Goal: Task Accomplishment & Management: Manage account settings

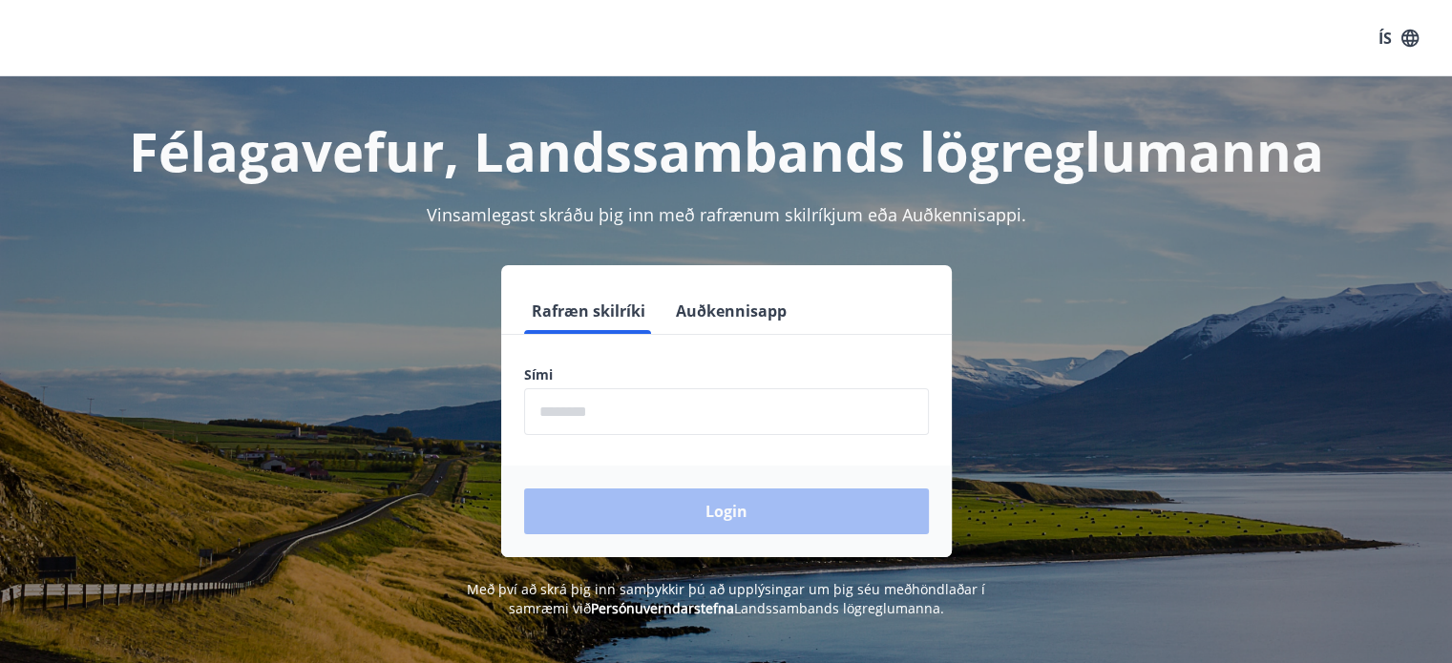
click at [610, 410] on input "phone" at bounding box center [726, 411] width 405 height 47
type input "********"
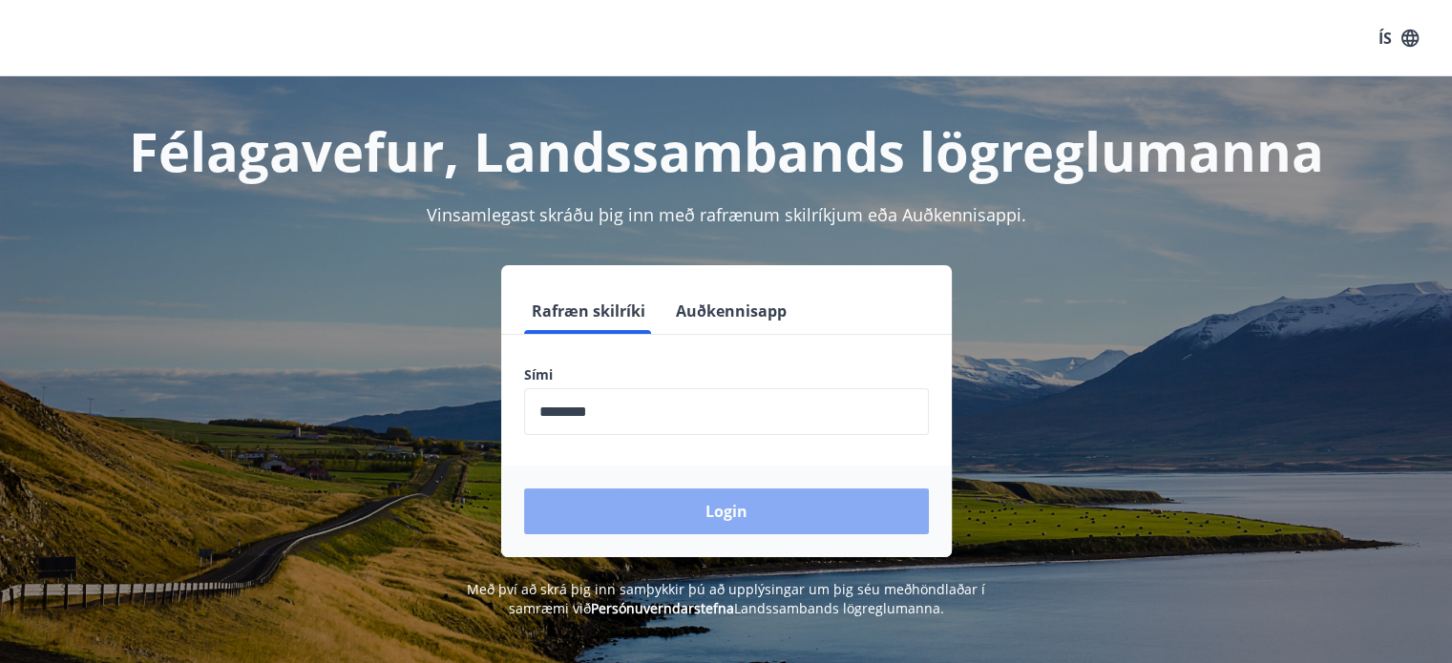
click at [686, 498] on button "Login" at bounding box center [726, 512] width 405 height 46
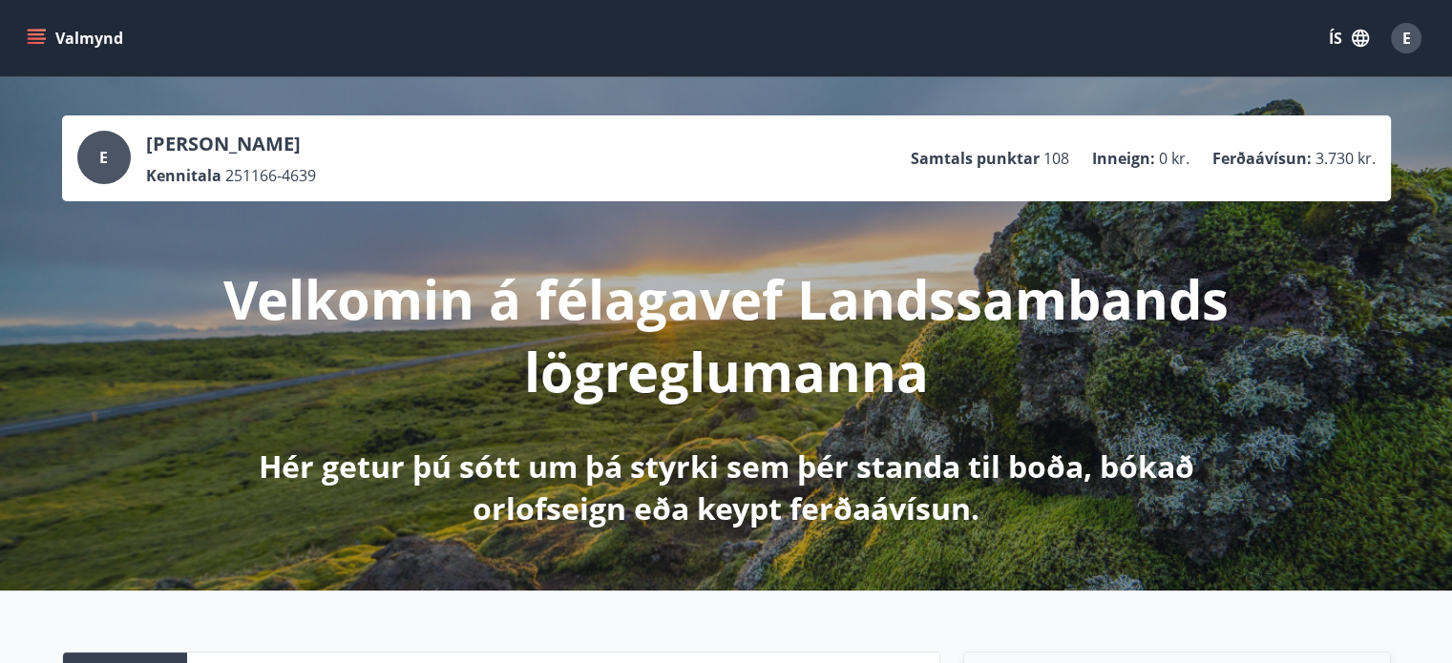
click at [72, 32] on button "Valmynd" at bounding box center [77, 38] width 108 height 34
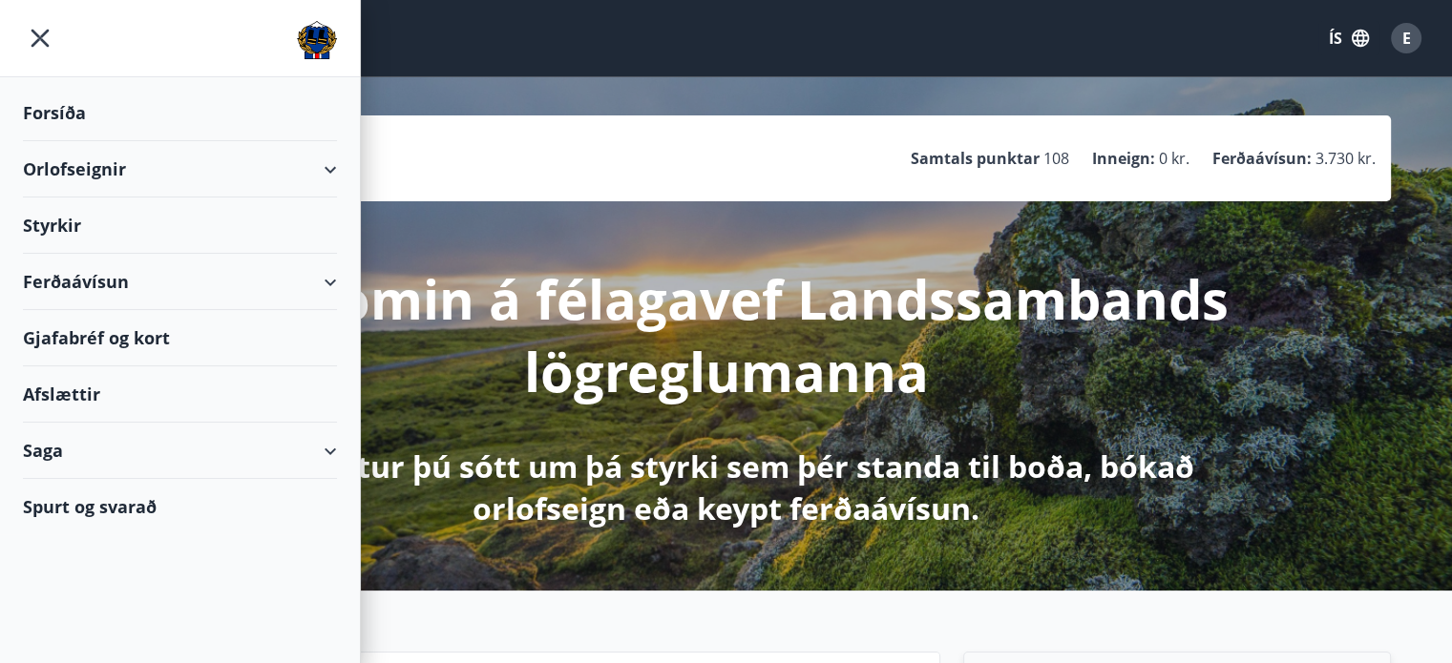
click at [91, 171] on div "Orlofseignir" at bounding box center [180, 169] width 314 height 56
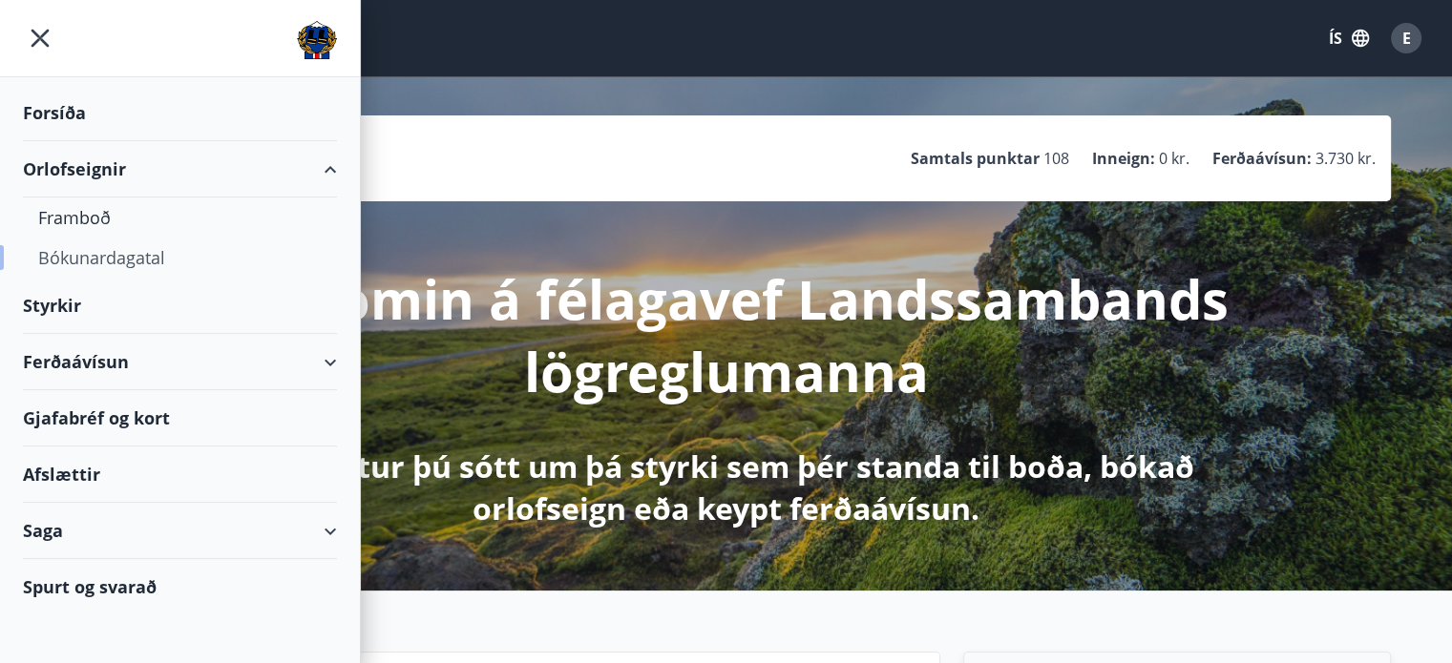
click at [92, 266] on div "Bókunardagatal" at bounding box center [179, 258] width 283 height 40
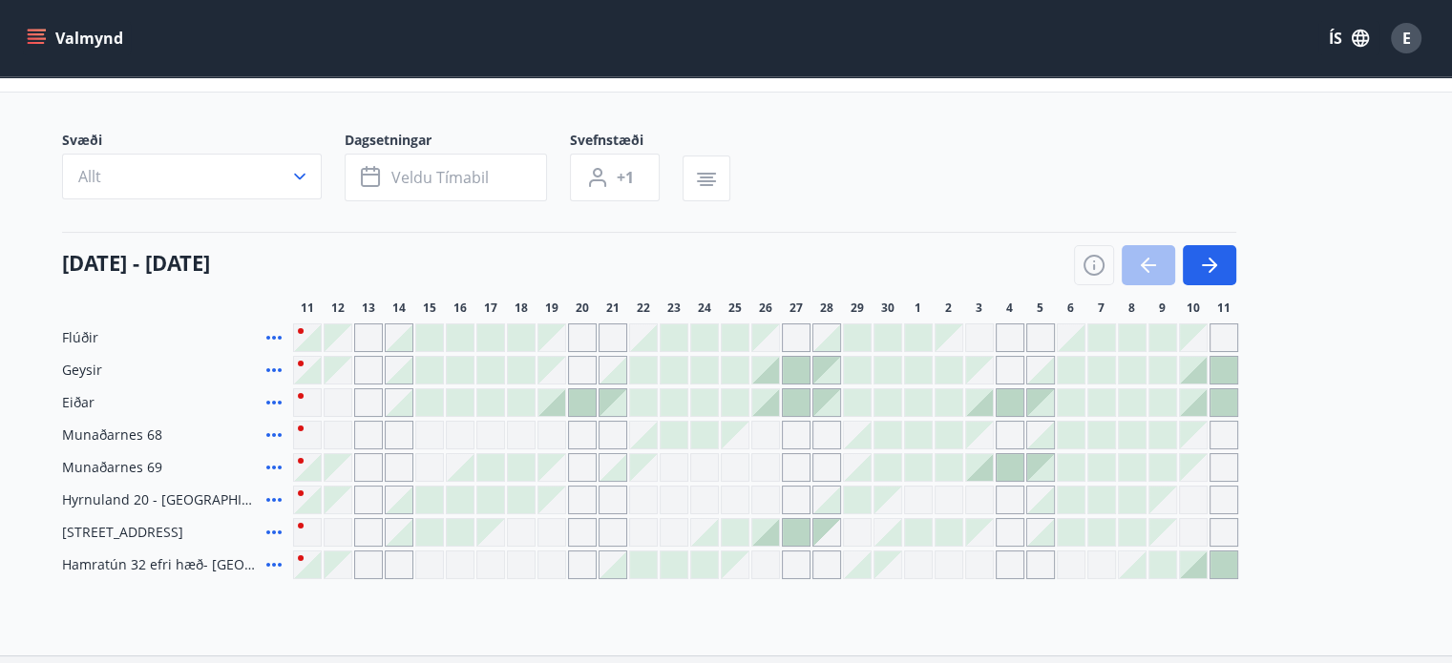
scroll to position [91, 0]
click at [1234, 255] on button "button" at bounding box center [1209, 266] width 53 height 40
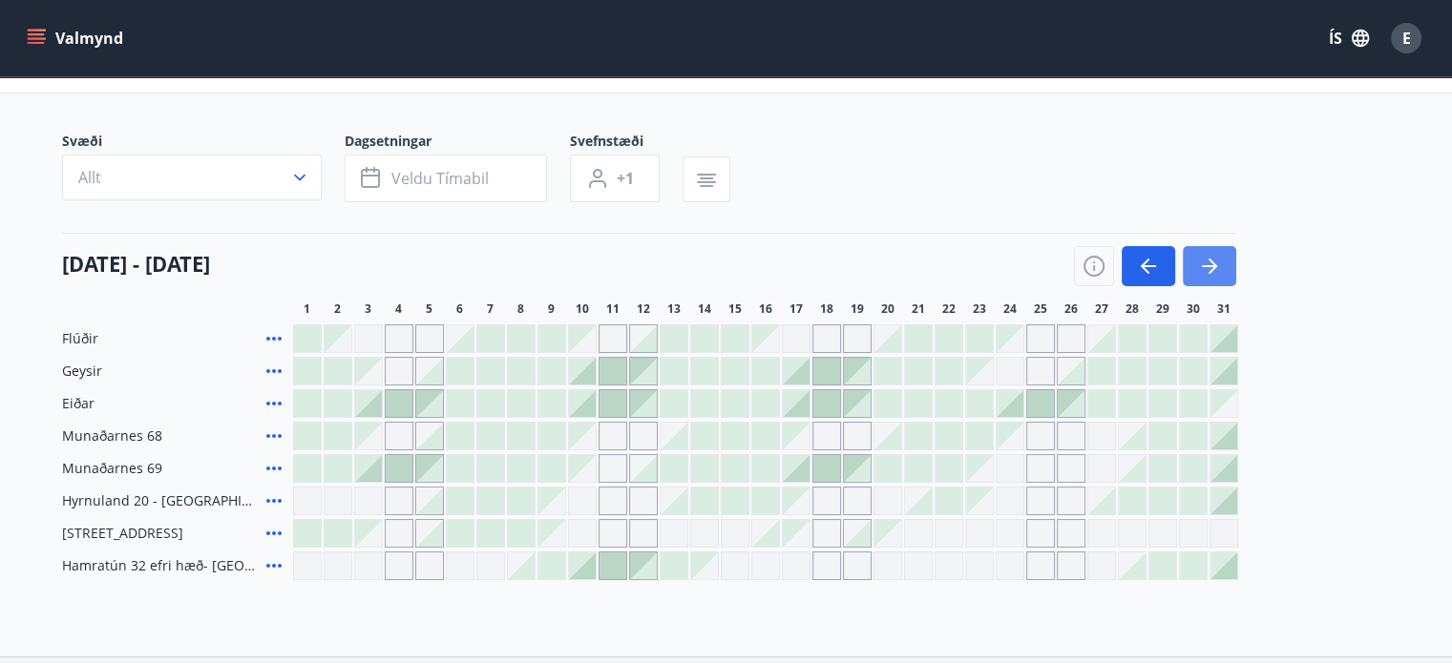
click at [1229, 277] on button "button" at bounding box center [1209, 266] width 53 height 40
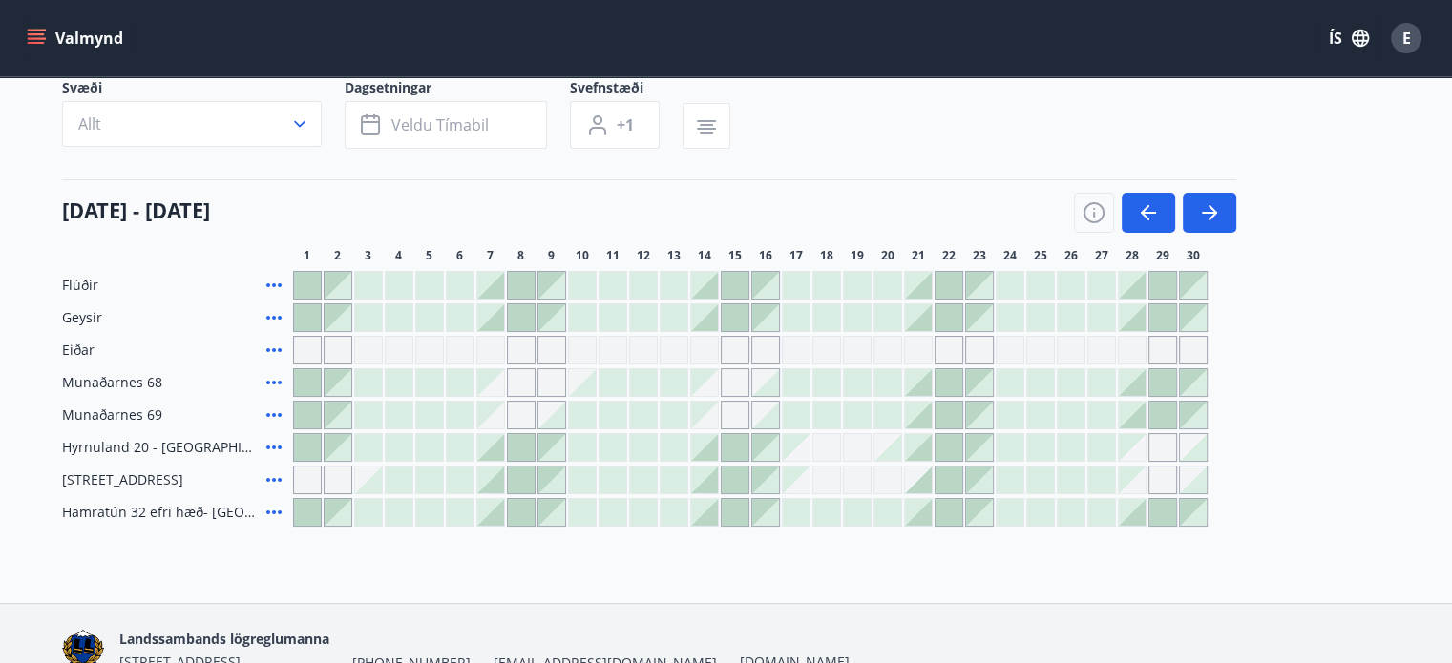
scroll to position [141, 0]
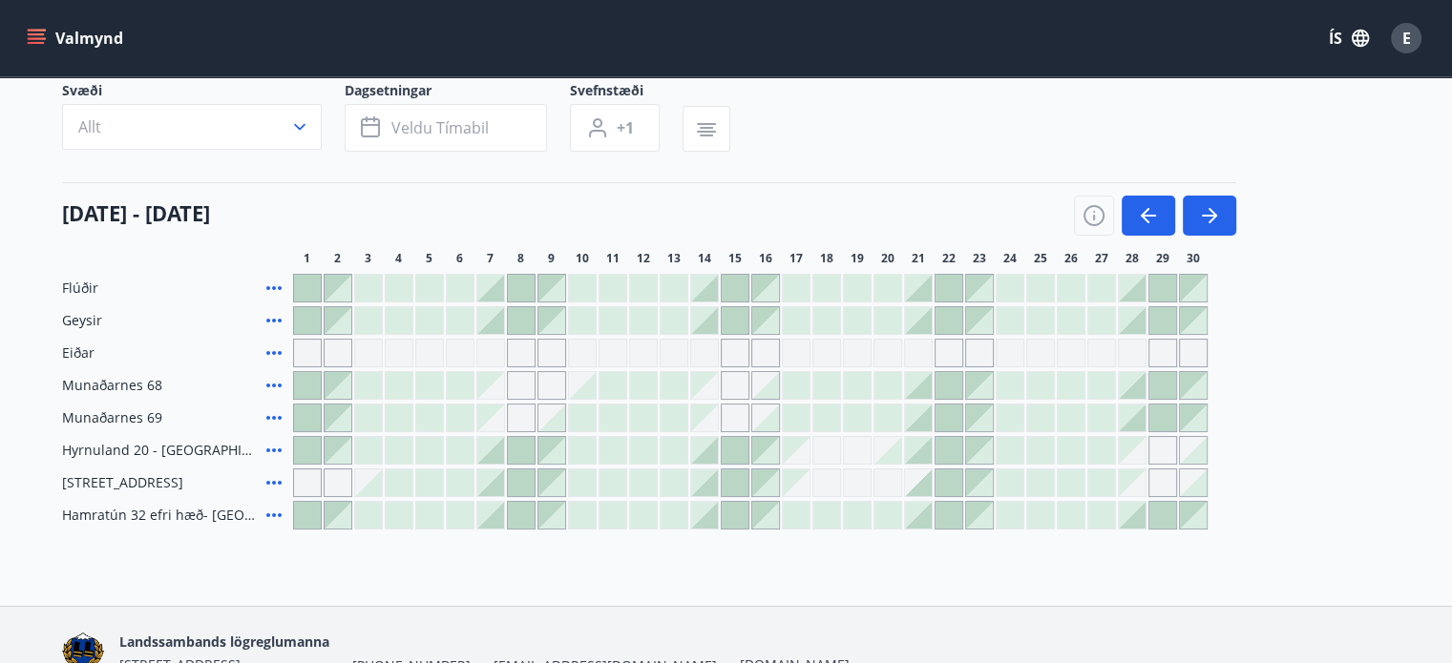
click at [1312, 157] on div "Svæði Allt Dagsetningar Veldu tímabil Svefnstæði +1" at bounding box center [726, 120] width 1329 height 78
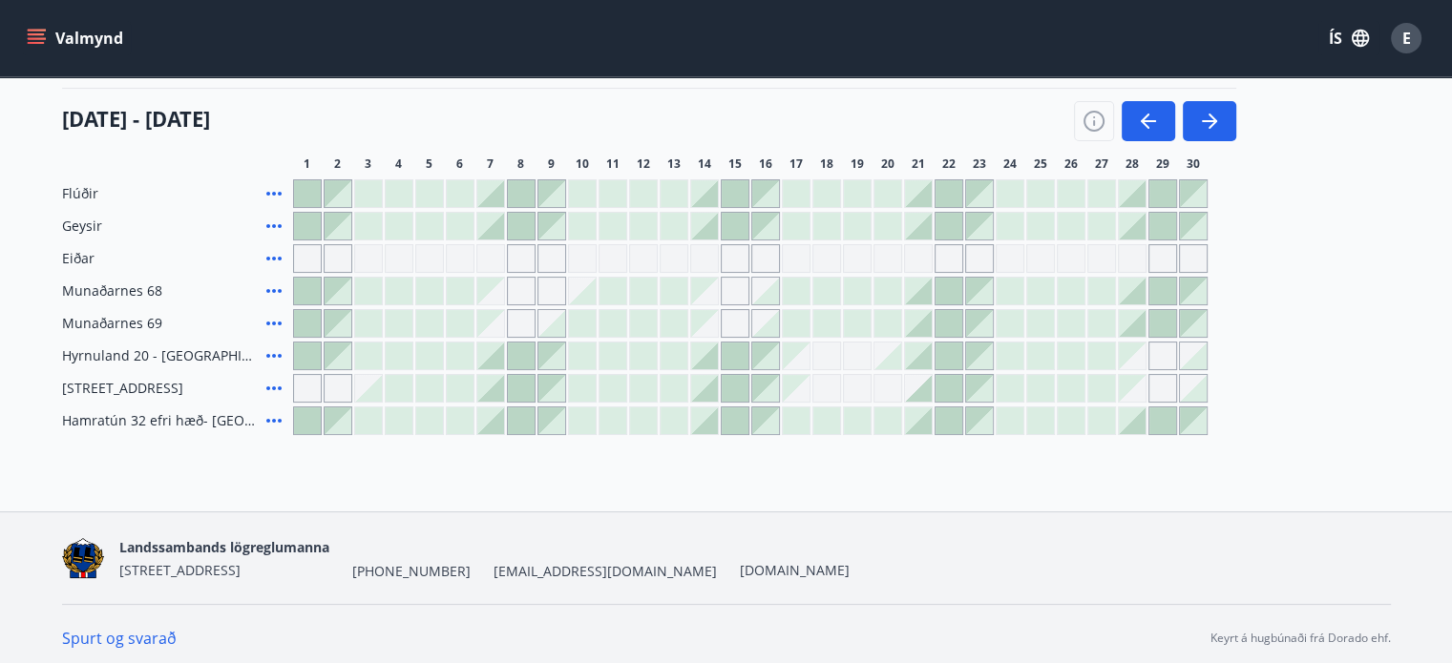
scroll to position [243, 0]
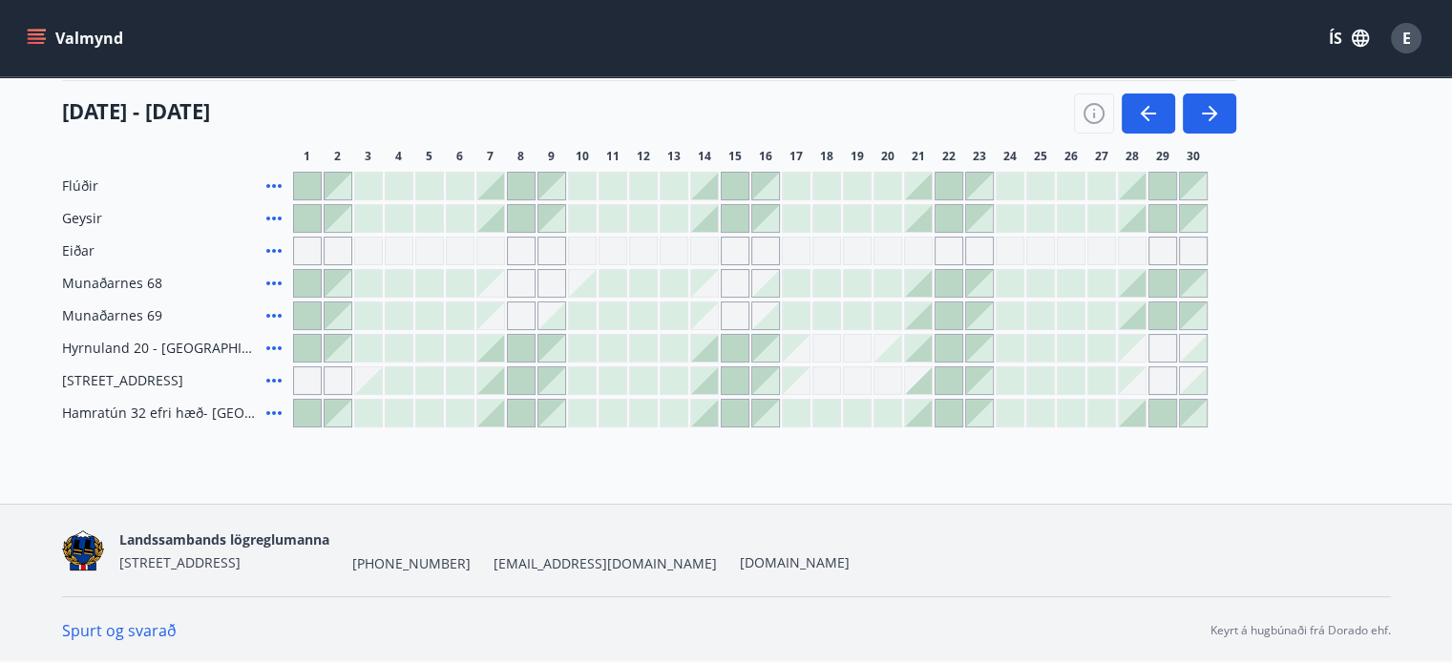
click at [1413, 47] on div "E" at bounding box center [1406, 38] width 31 height 31
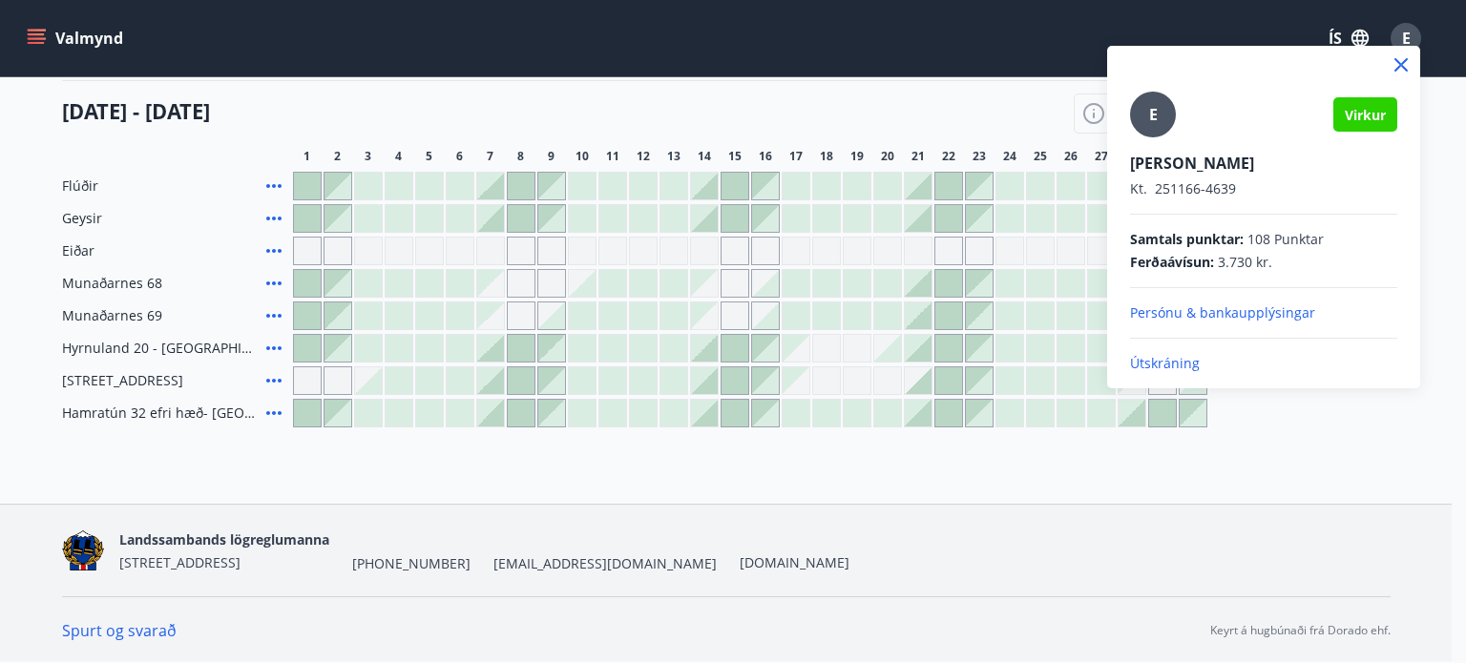
click at [21, 39] on div at bounding box center [733, 331] width 1466 height 663
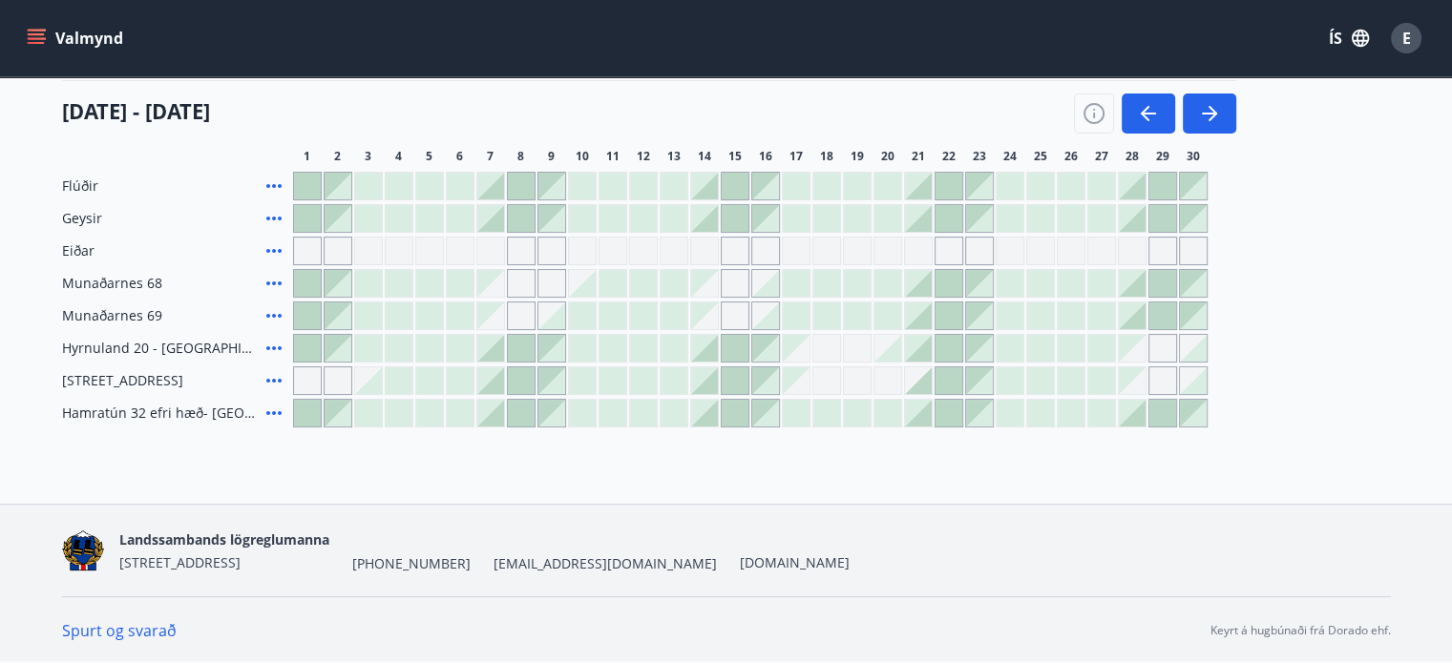
click at [33, 40] on icon "menu" at bounding box center [36, 38] width 19 height 19
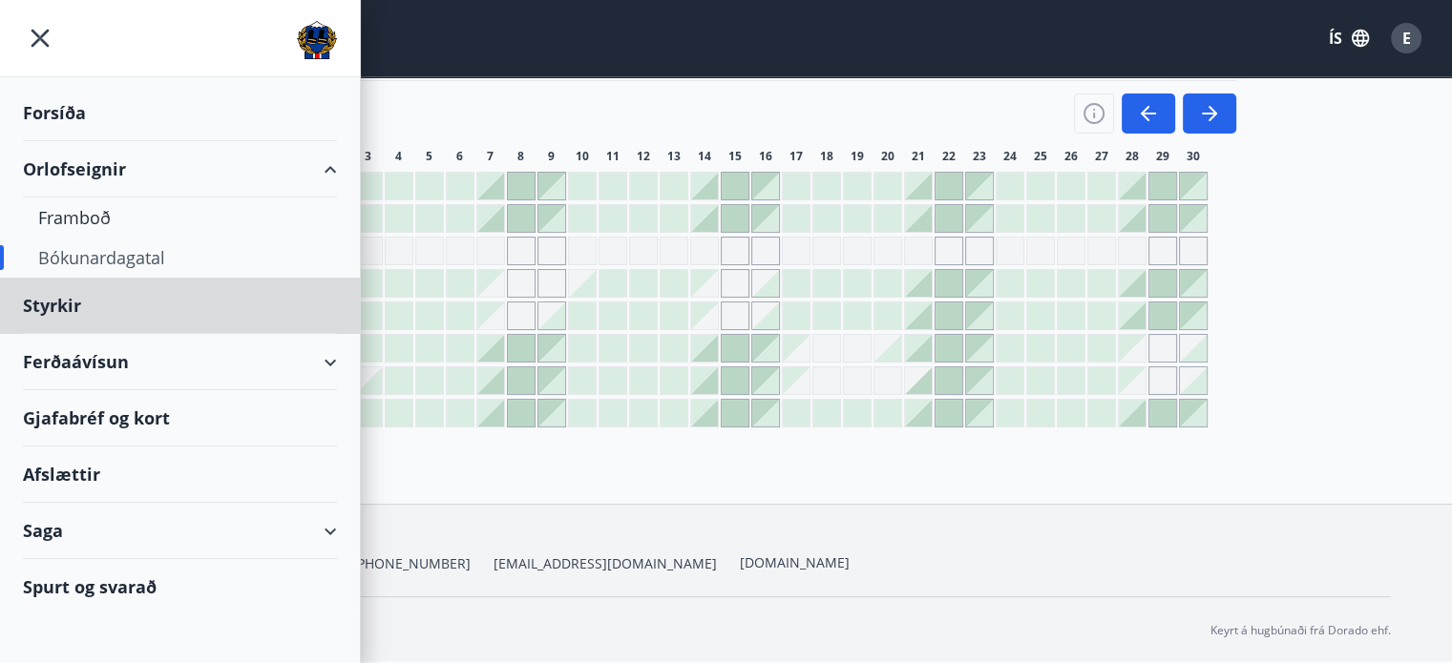
click at [81, 111] on div "Forsíða" at bounding box center [180, 113] width 314 height 56
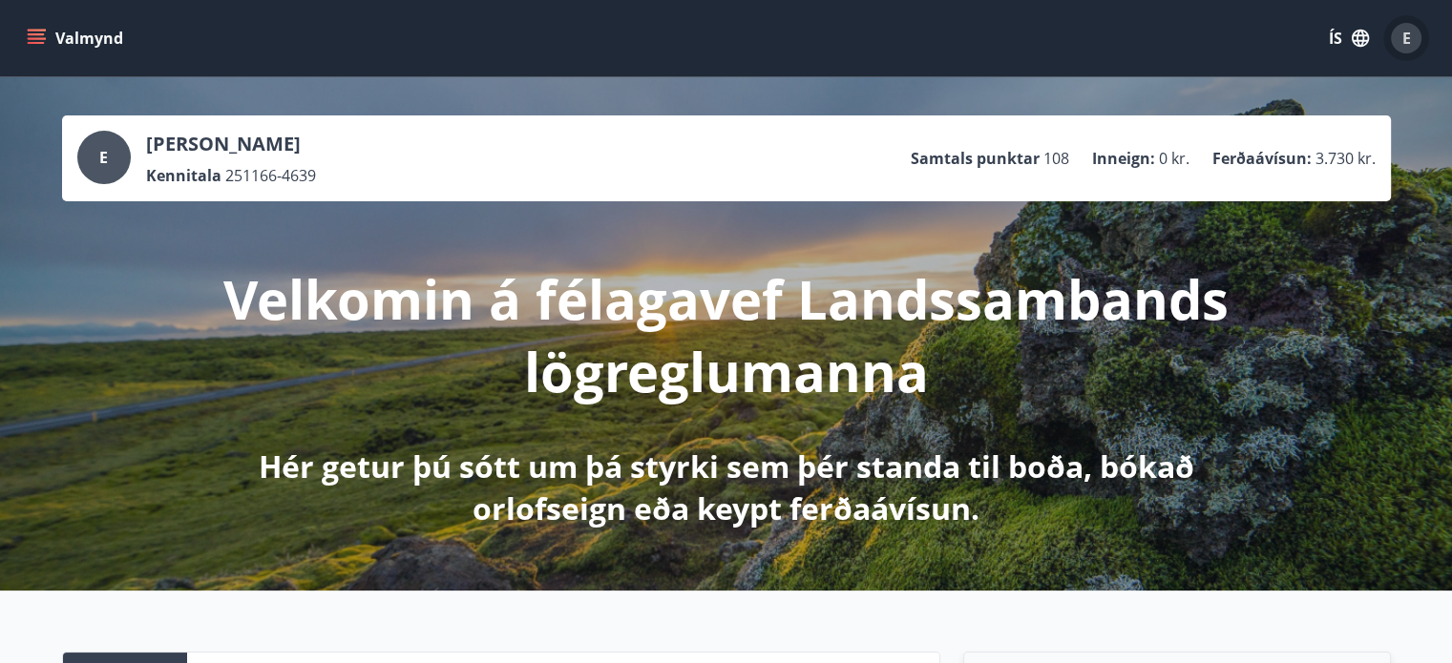
click at [1414, 32] on div "E" at bounding box center [1406, 38] width 31 height 31
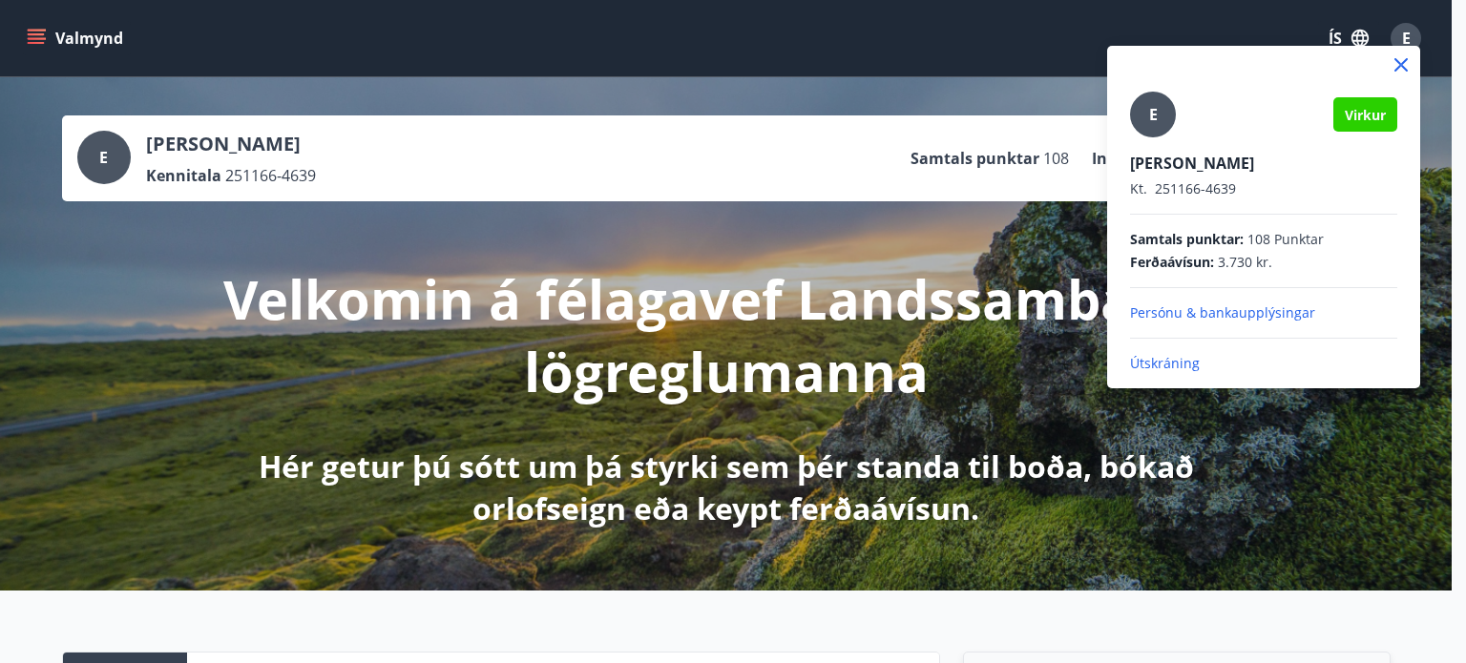
click at [25, 39] on div at bounding box center [733, 331] width 1466 height 663
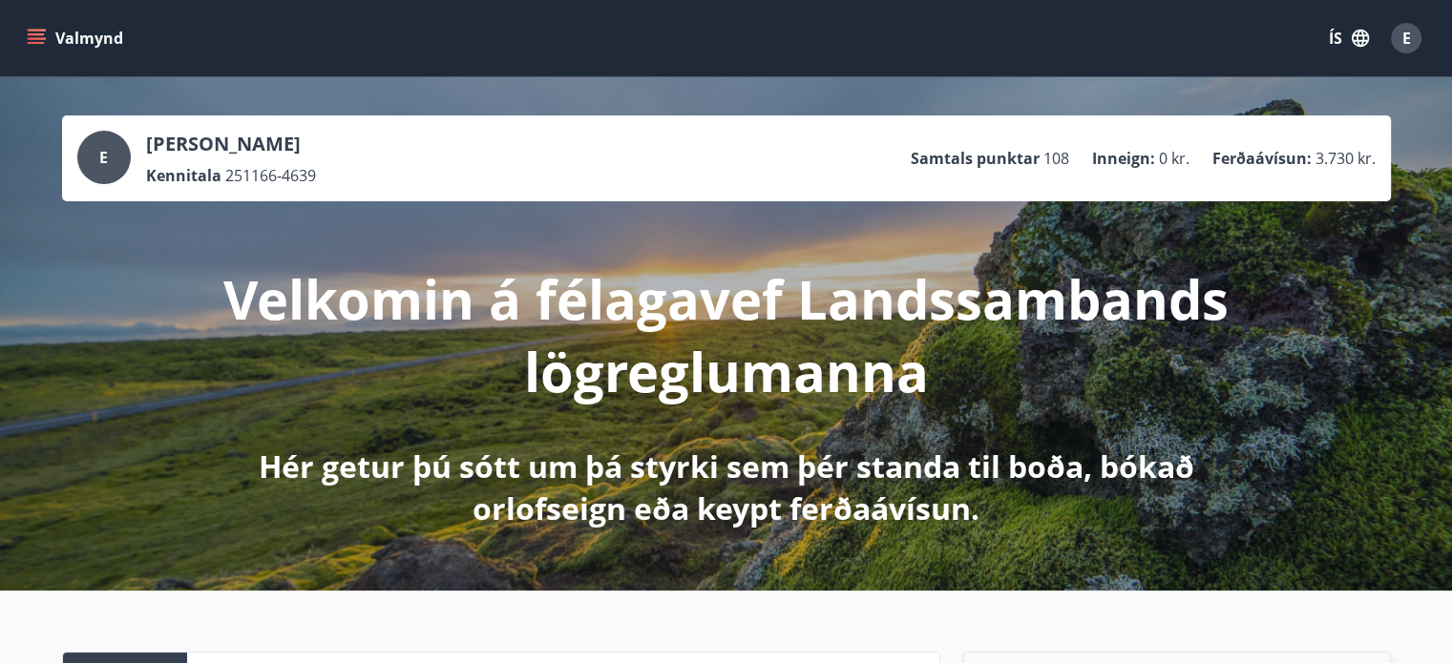
click at [31, 37] on icon "menu" at bounding box center [38, 38] width 21 height 2
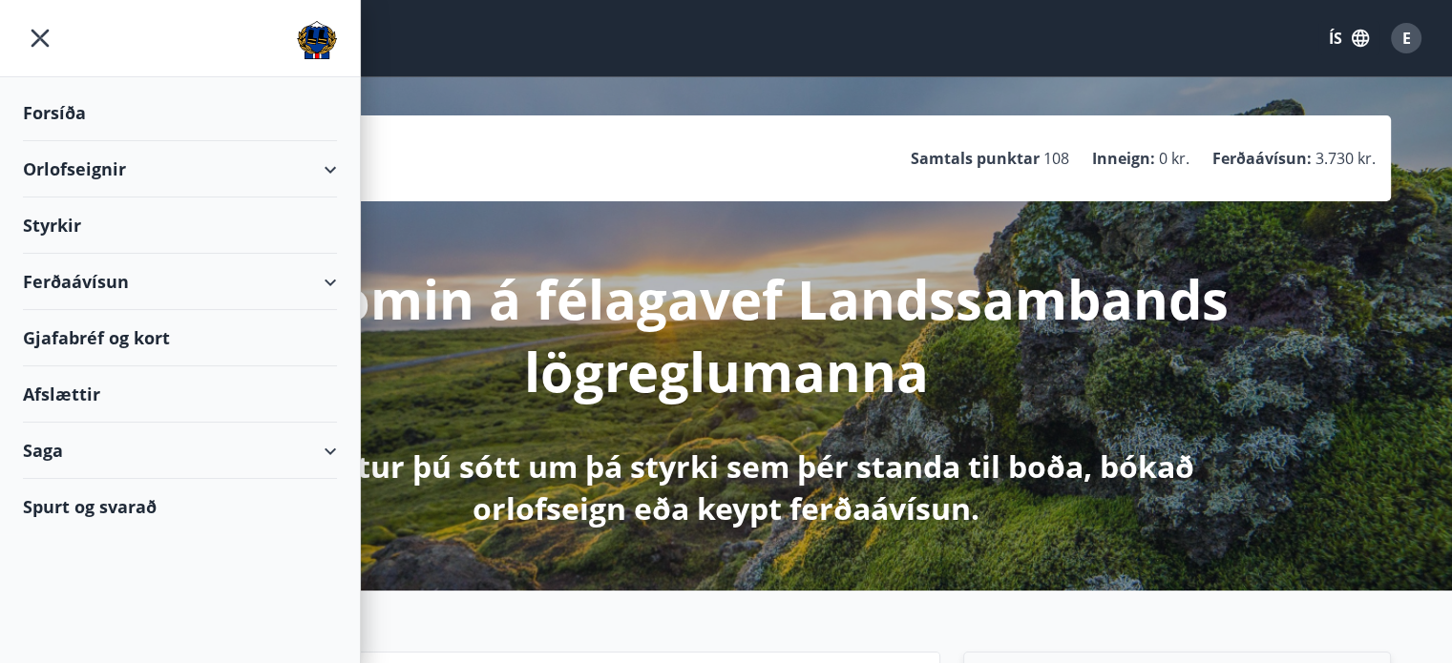
click at [328, 451] on div "Saga" at bounding box center [180, 451] width 314 height 56
click at [191, 396] on div "Afslættir" at bounding box center [180, 395] width 314 height 56
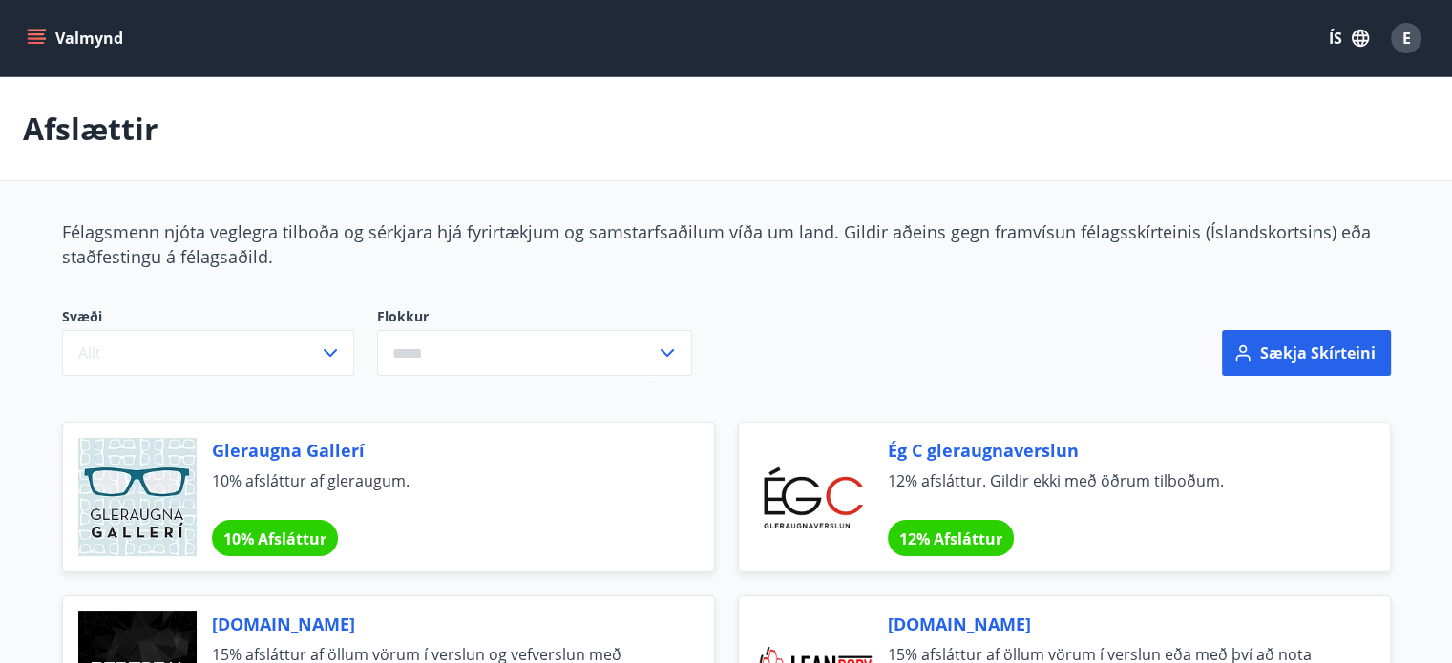
click at [34, 45] on icon "menu" at bounding box center [36, 38] width 19 height 19
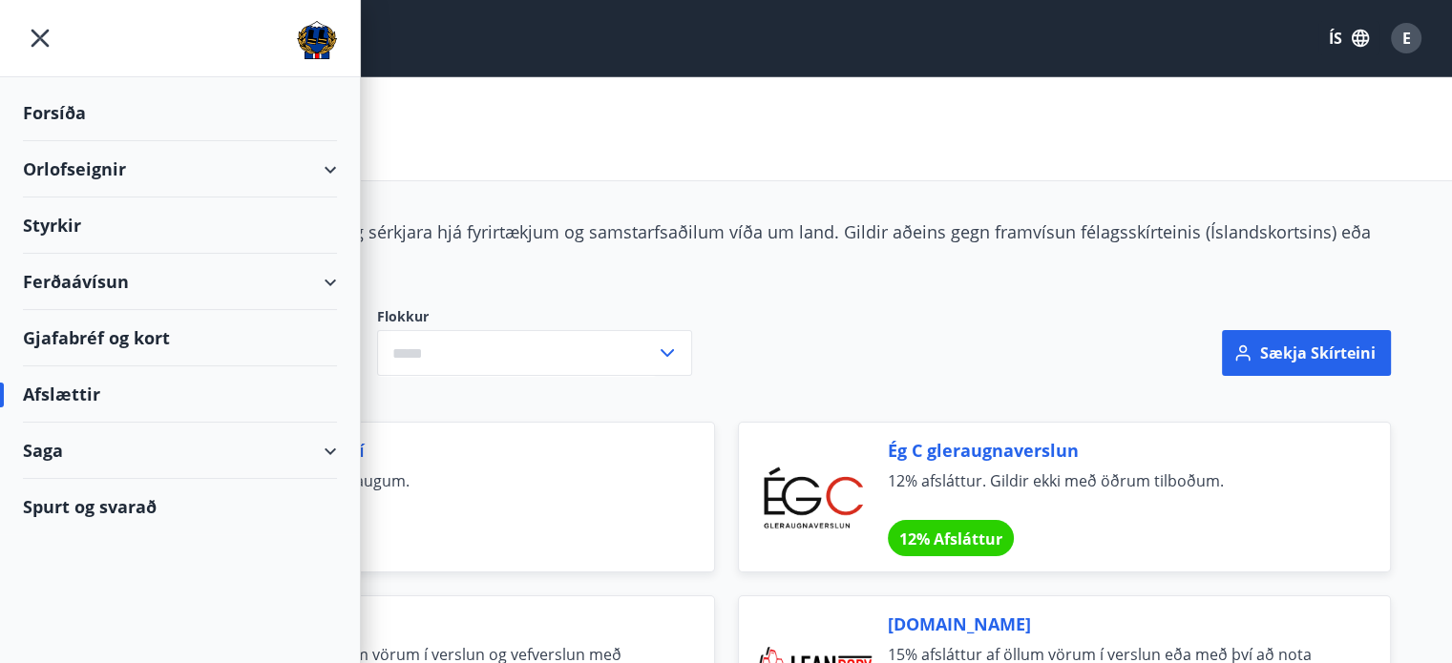
click at [327, 282] on div "Ferðaávísun" at bounding box center [180, 282] width 314 height 56
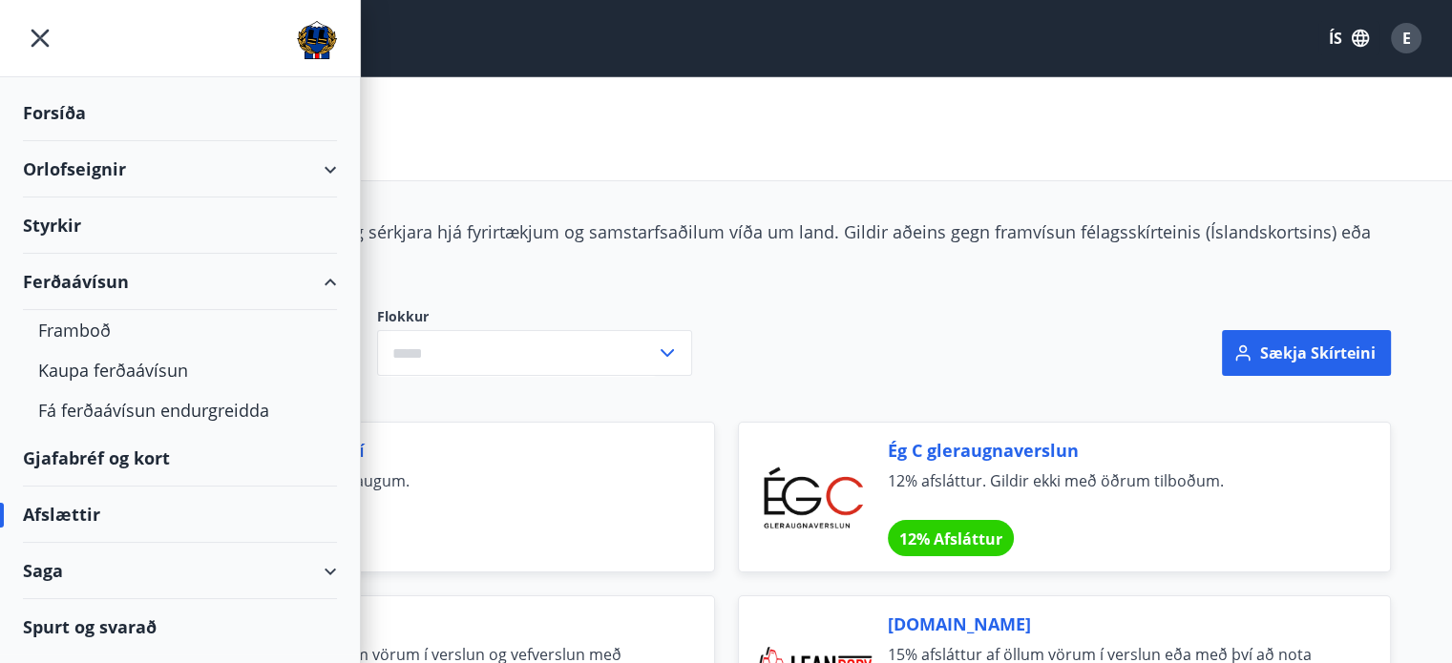
click at [125, 569] on div "Saga" at bounding box center [180, 571] width 314 height 56
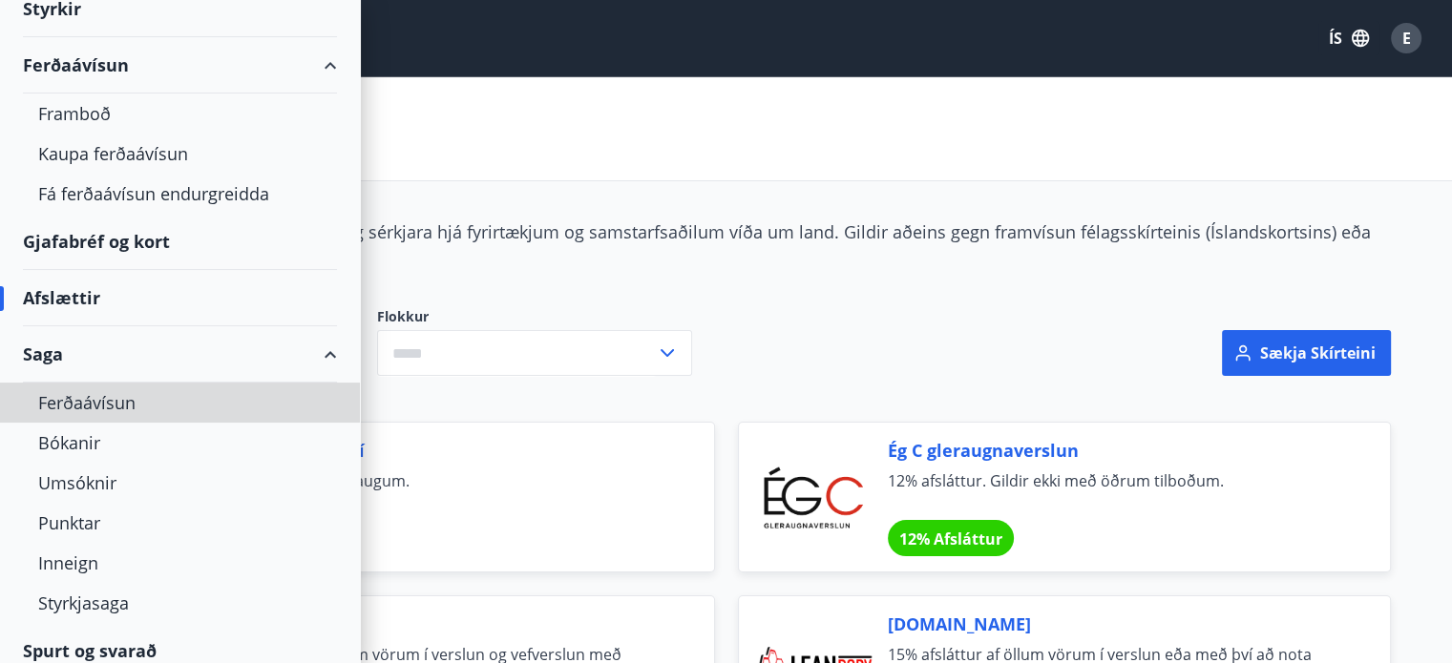
scroll to position [230, 0]
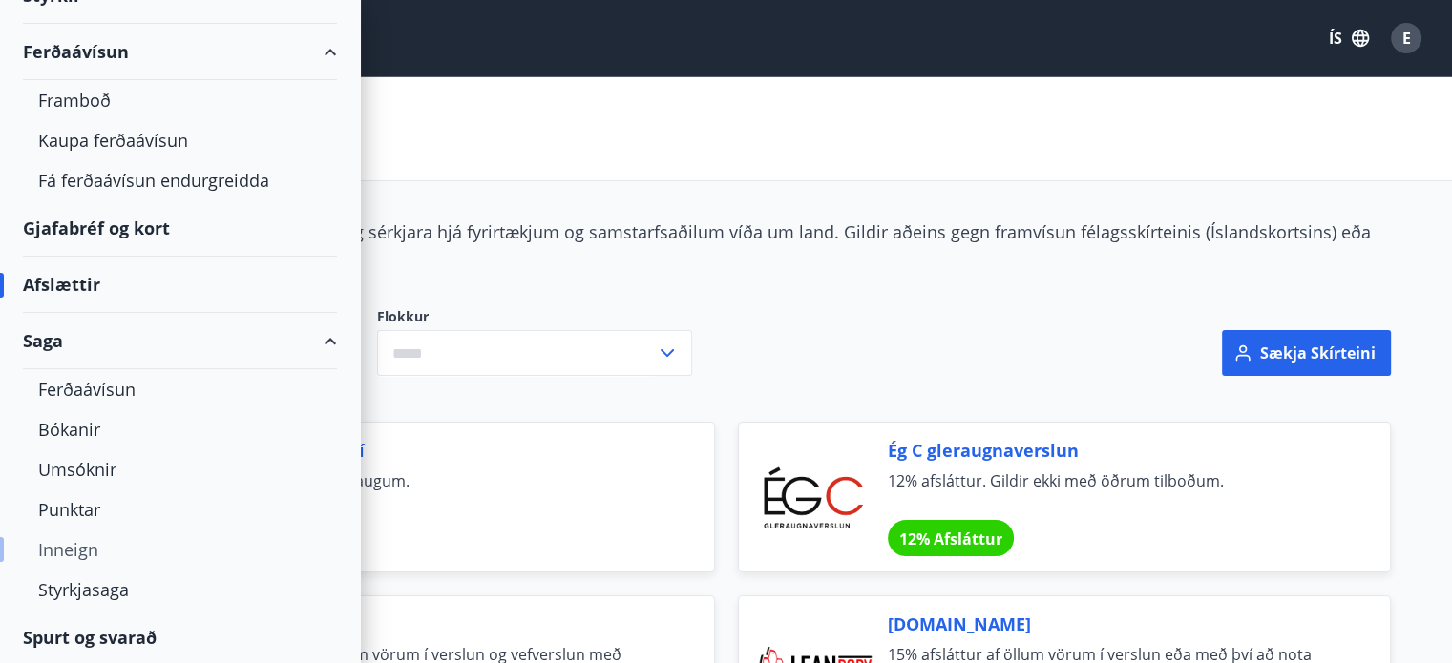
click at [83, 550] on div "Inneign" at bounding box center [179, 550] width 283 height 40
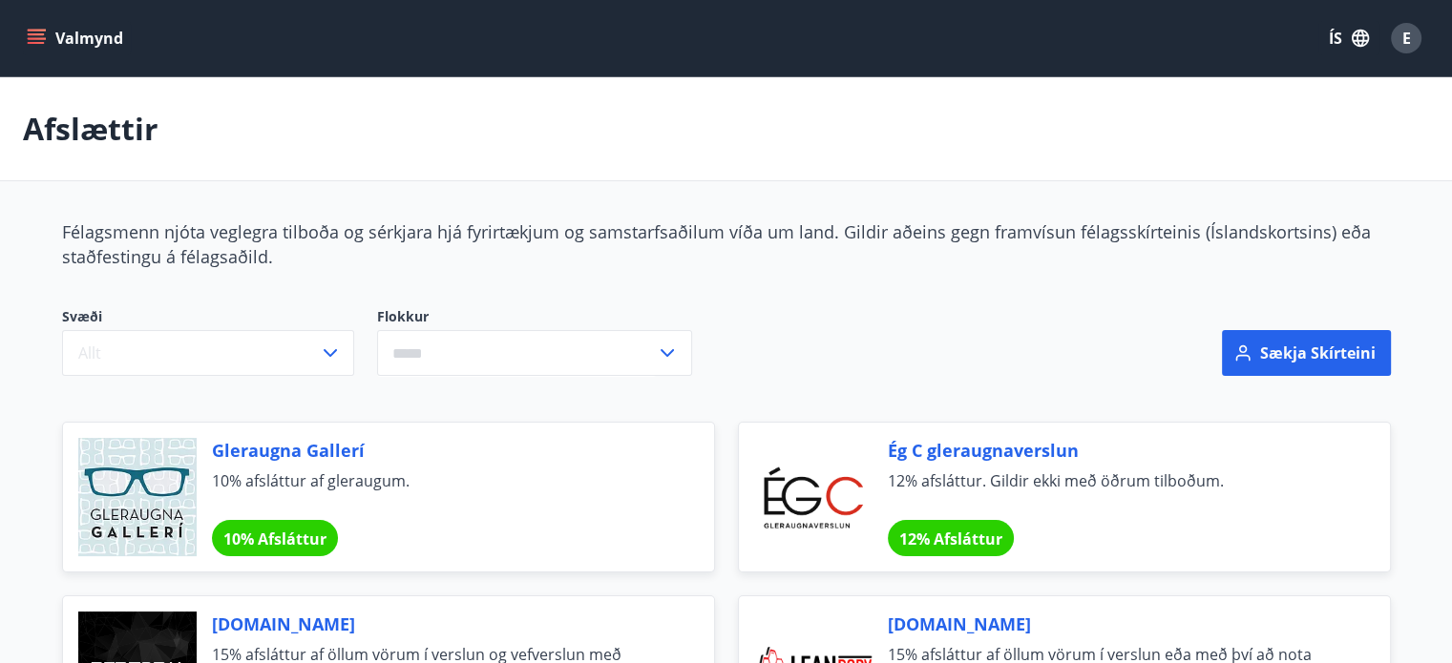
click at [38, 31] on icon "menu" at bounding box center [38, 31] width 21 height 2
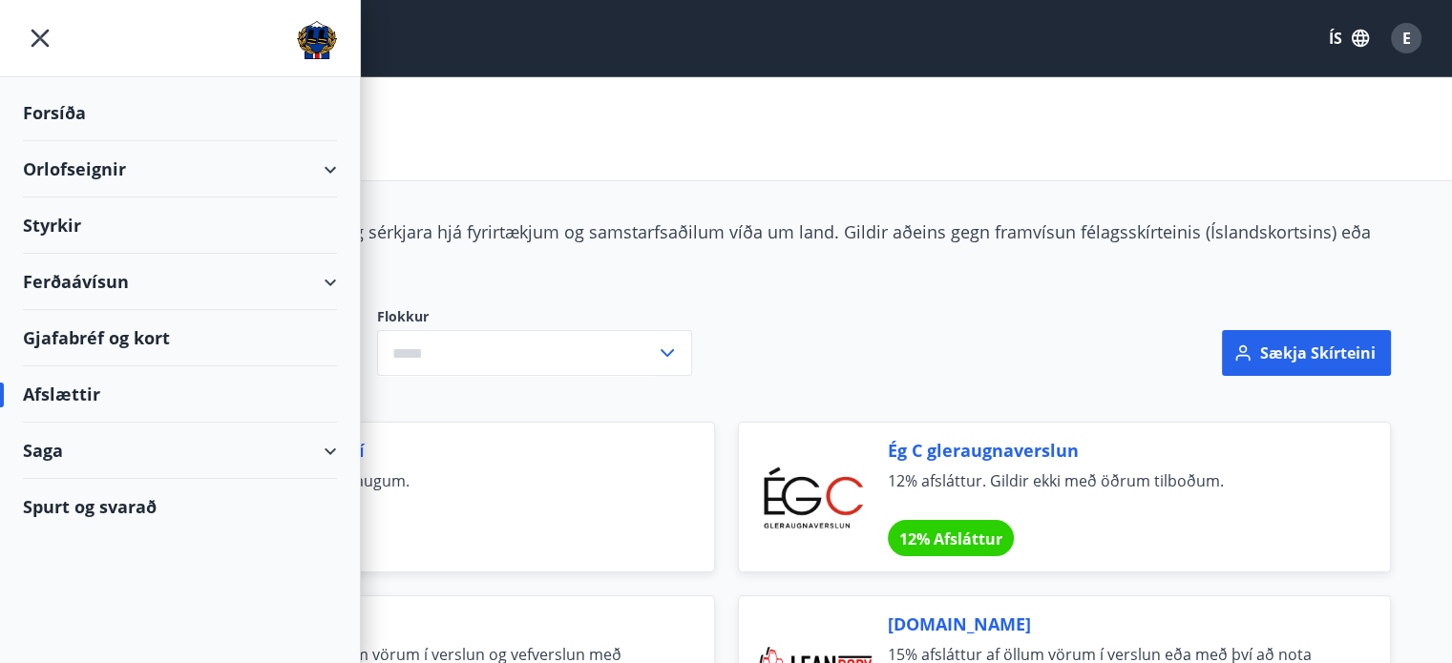
click at [327, 463] on div "Saga" at bounding box center [180, 451] width 314 height 56
click at [1406, 33] on span "E" at bounding box center [1406, 38] width 9 height 21
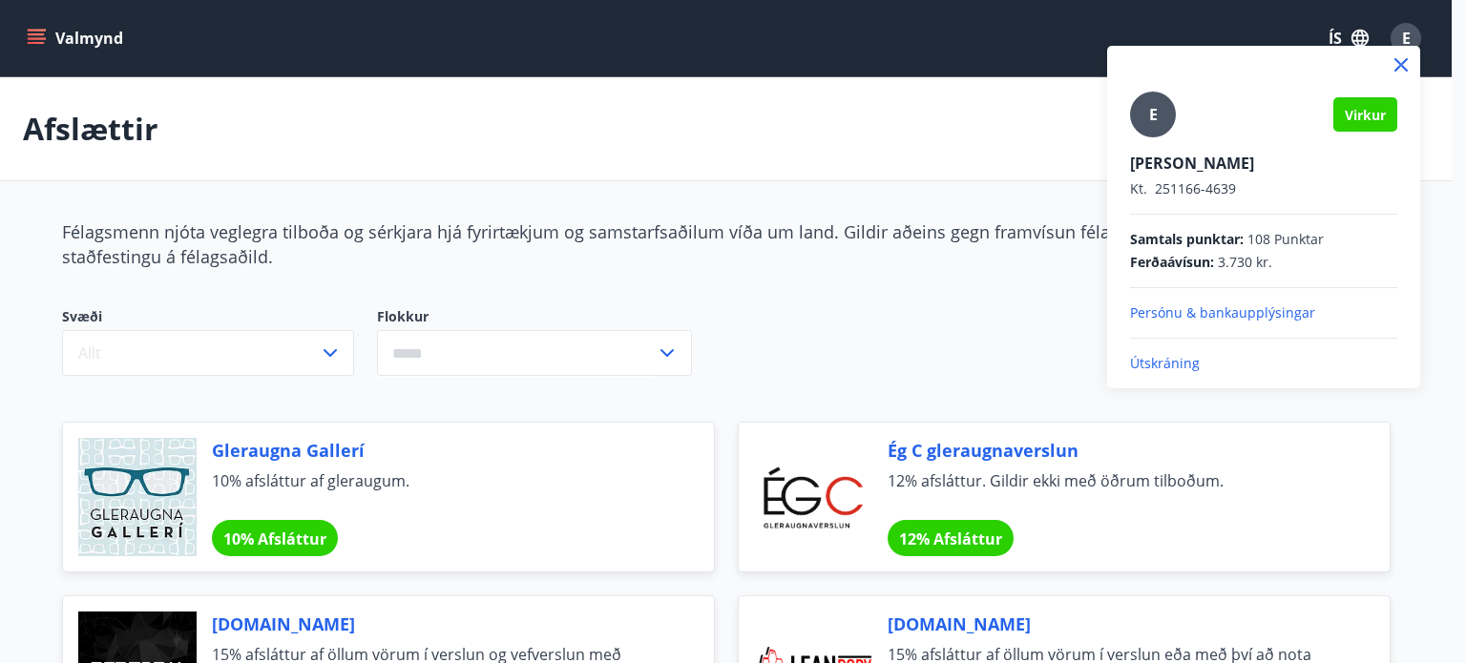
click at [1157, 310] on p "Persónu & bankaupplýsingar" at bounding box center [1263, 313] width 267 height 19
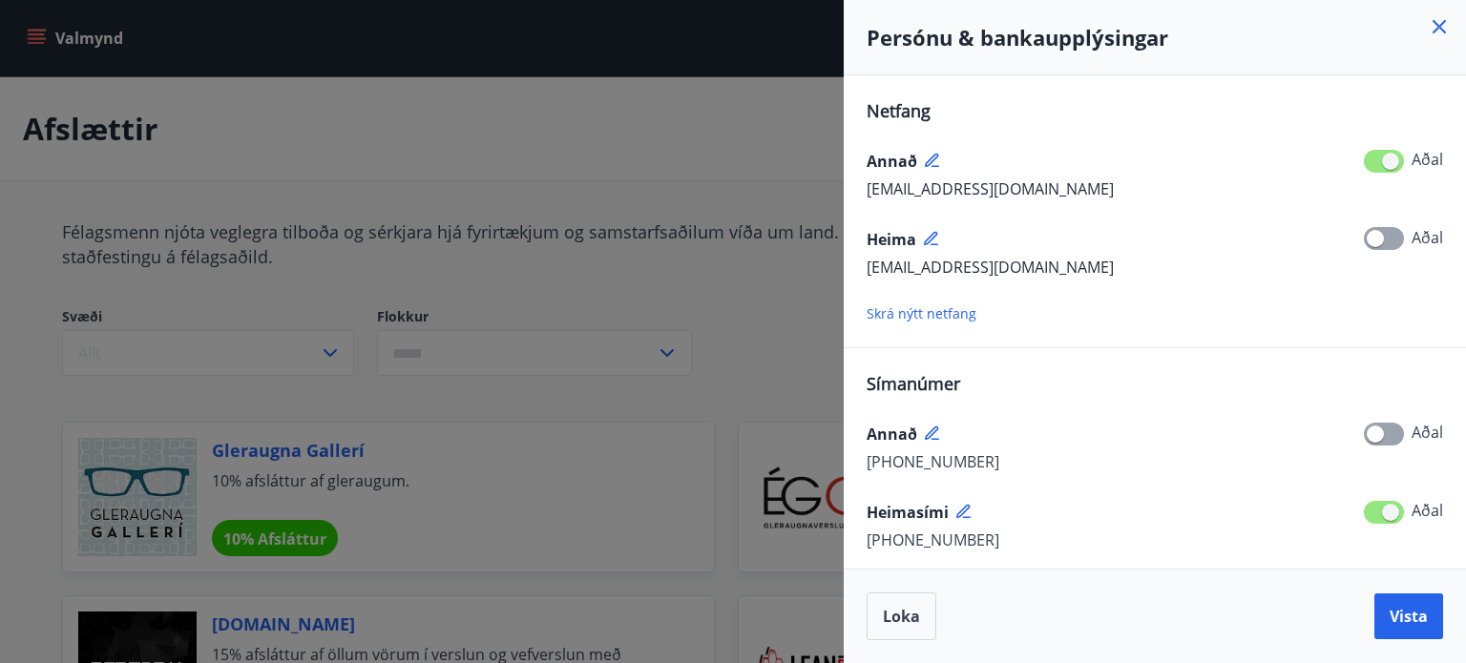
click at [1436, 22] on icon at bounding box center [1439, 26] width 13 height 13
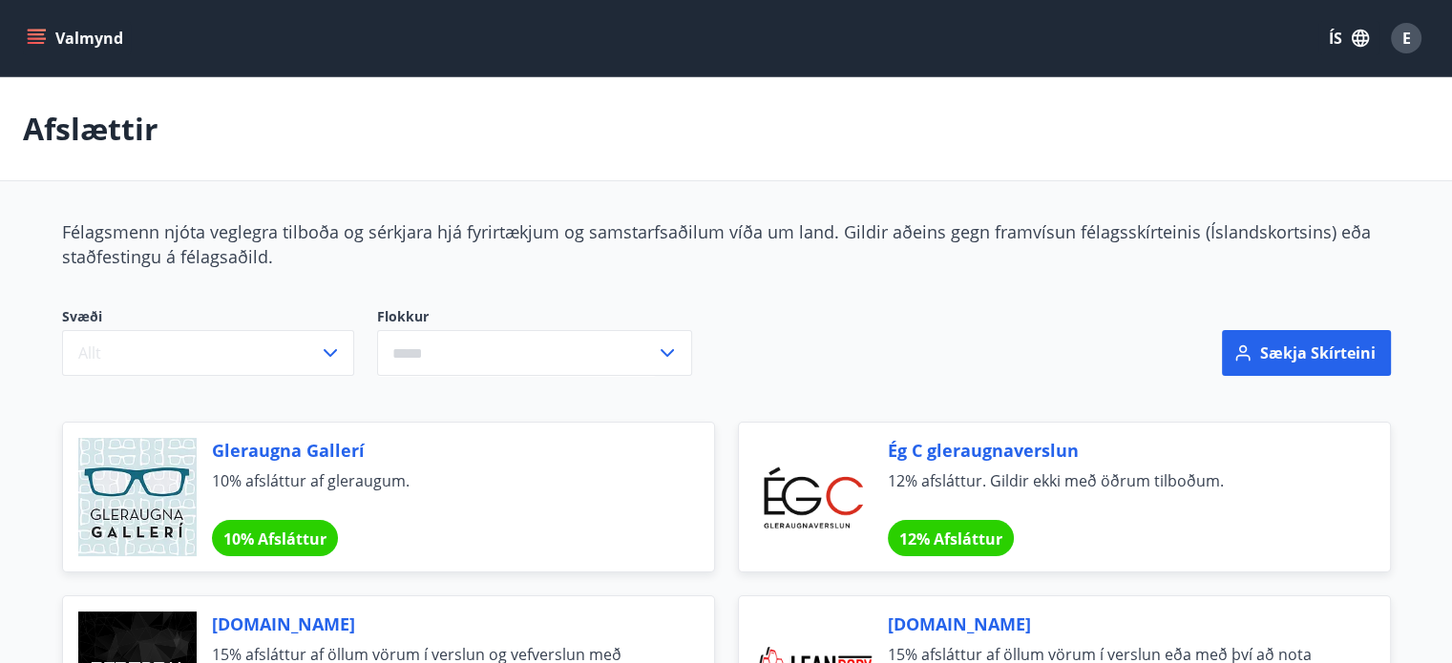
click at [1405, 39] on span "E" at bounding box center [1406, 38] width 9 height 21
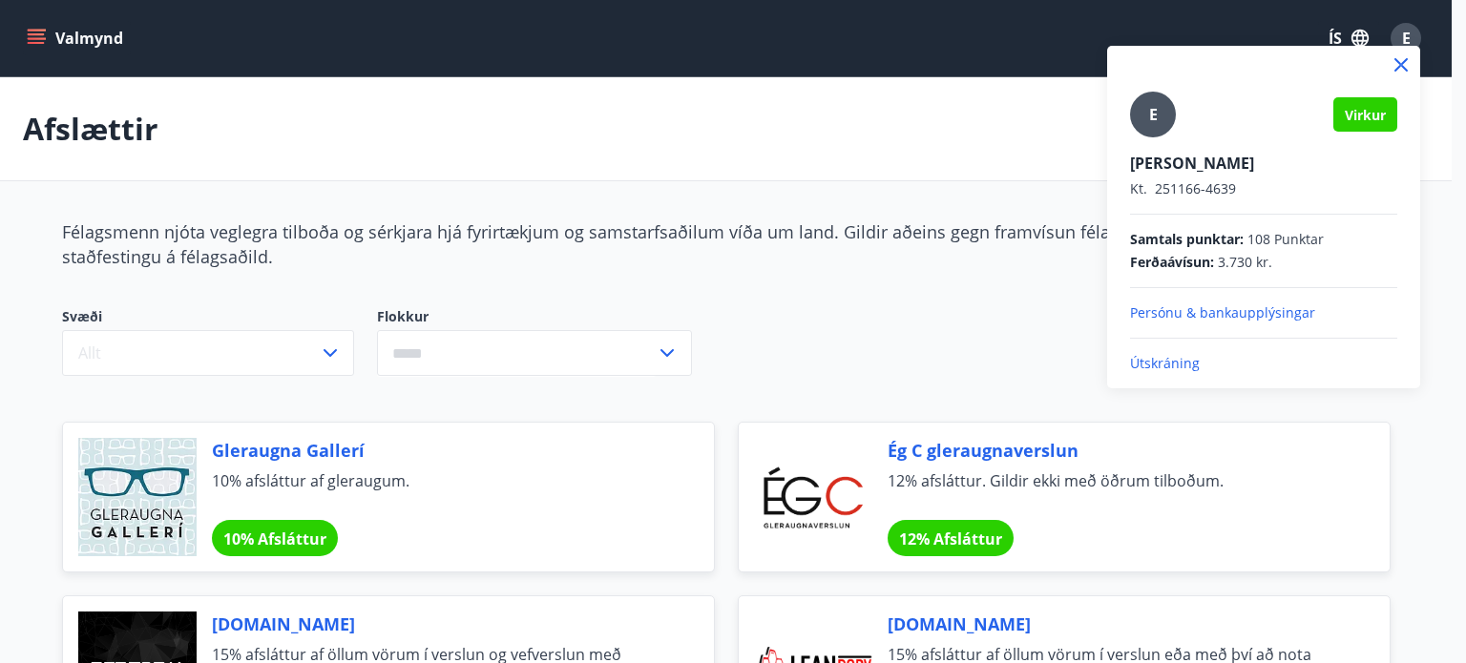
click at [1161, 129] on div "E" at bounding box center [1153, 115] width 46 height 46
click at [1161, 140] on input "E" at bounding box center [1260, 150] width 260 height 20
click at [37, 33] on div at bounding box center [733, 331] width 1466 height 663
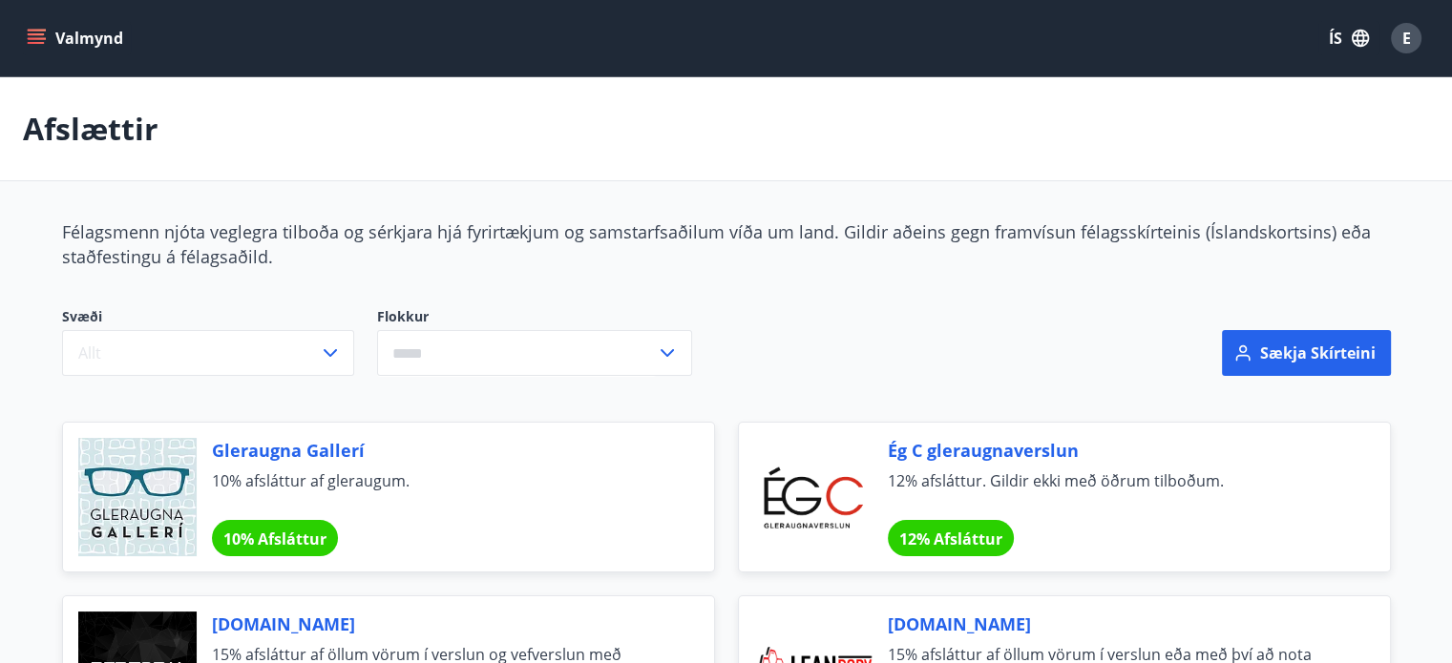
click at [37, 33] on icon "menu" at bounding box center [36, 34] width 17 height 2
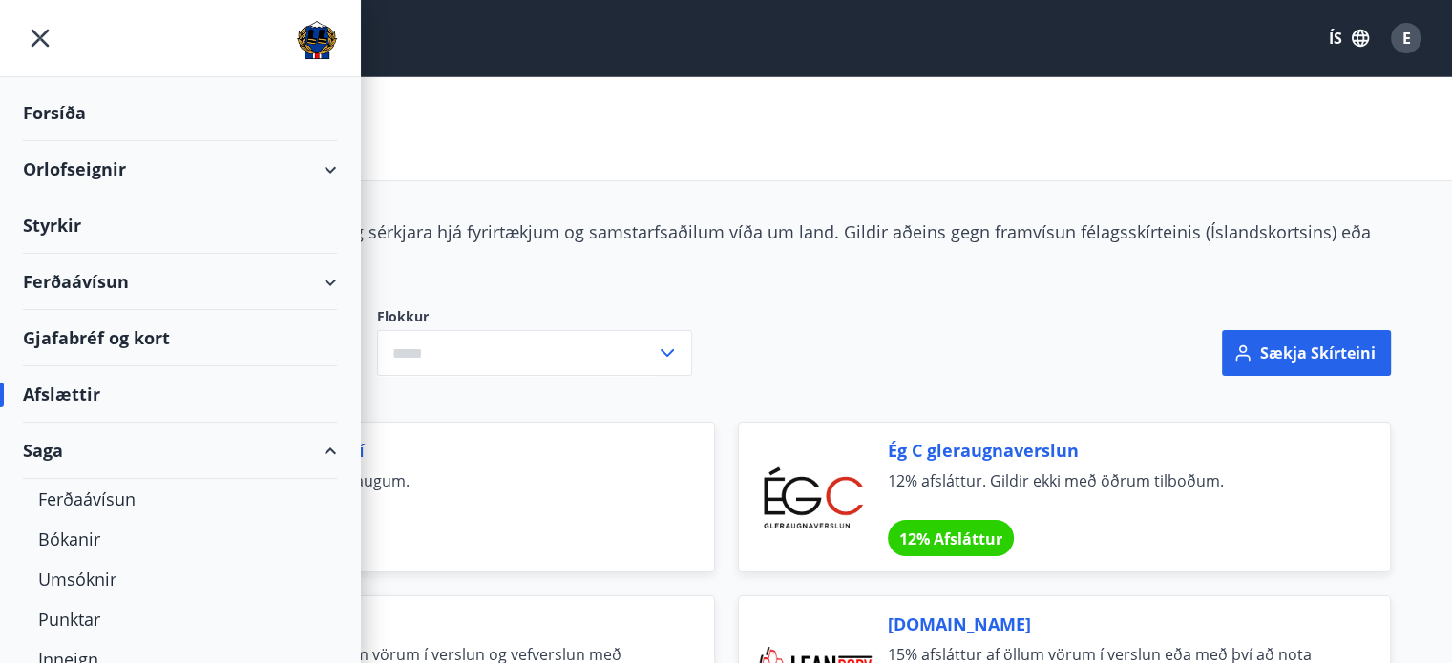
scroll to position [110, 0]
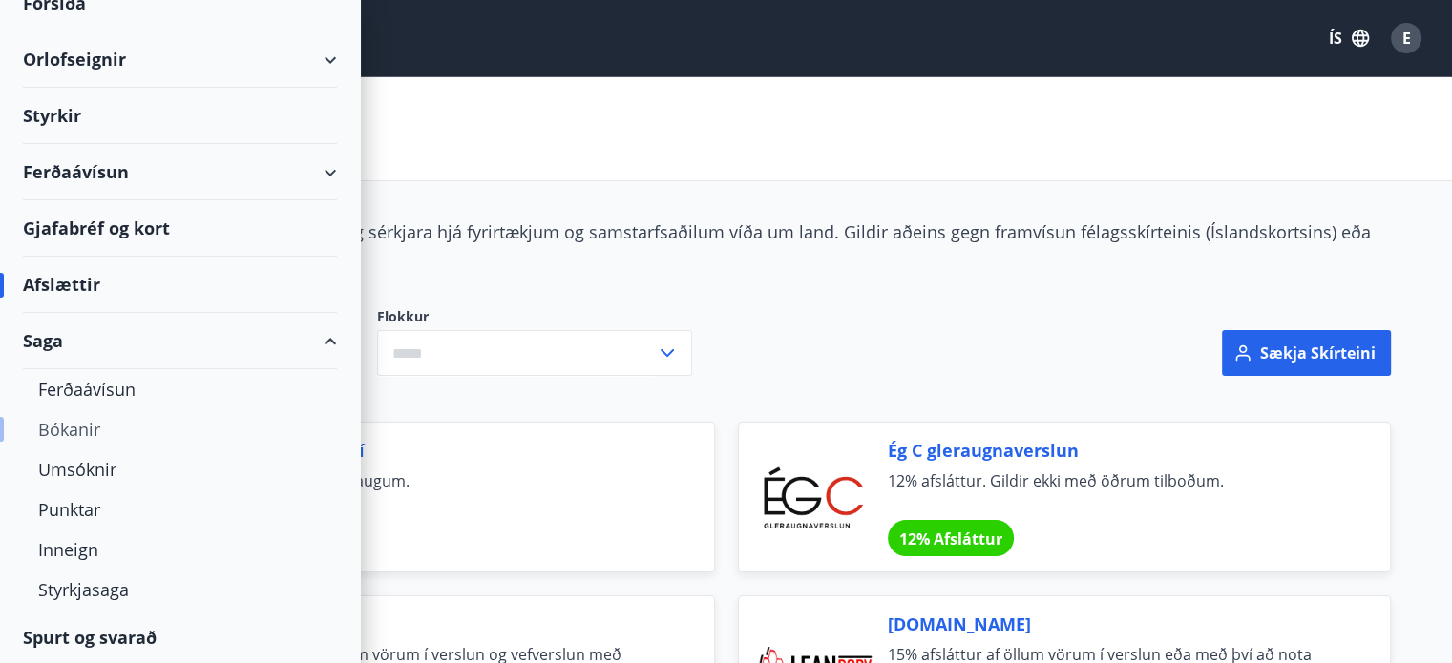
click at [68, 434] on div "Bókanir" at bounding box center [179, 429] width 283 height 40
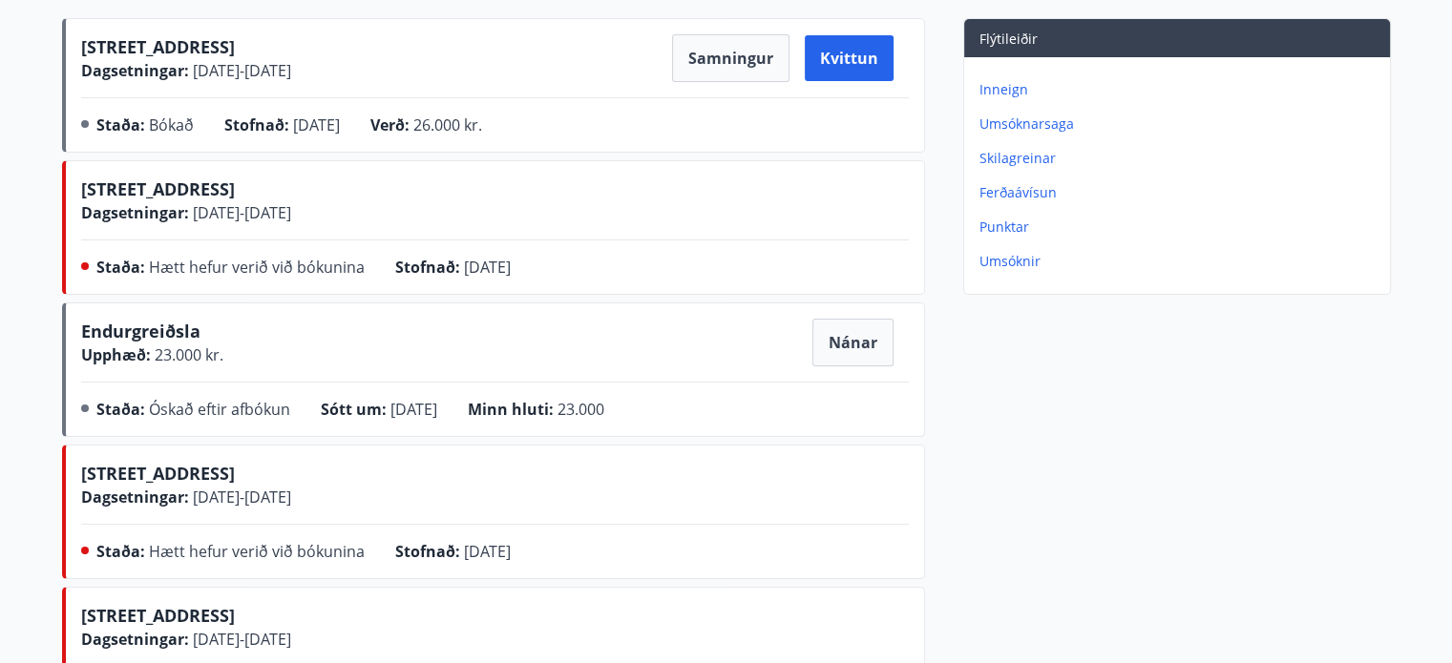
scroll to position [305, 0]
click at [848, 350] on button "Nánar" at bounding box center [852, 342] width 81 height 48
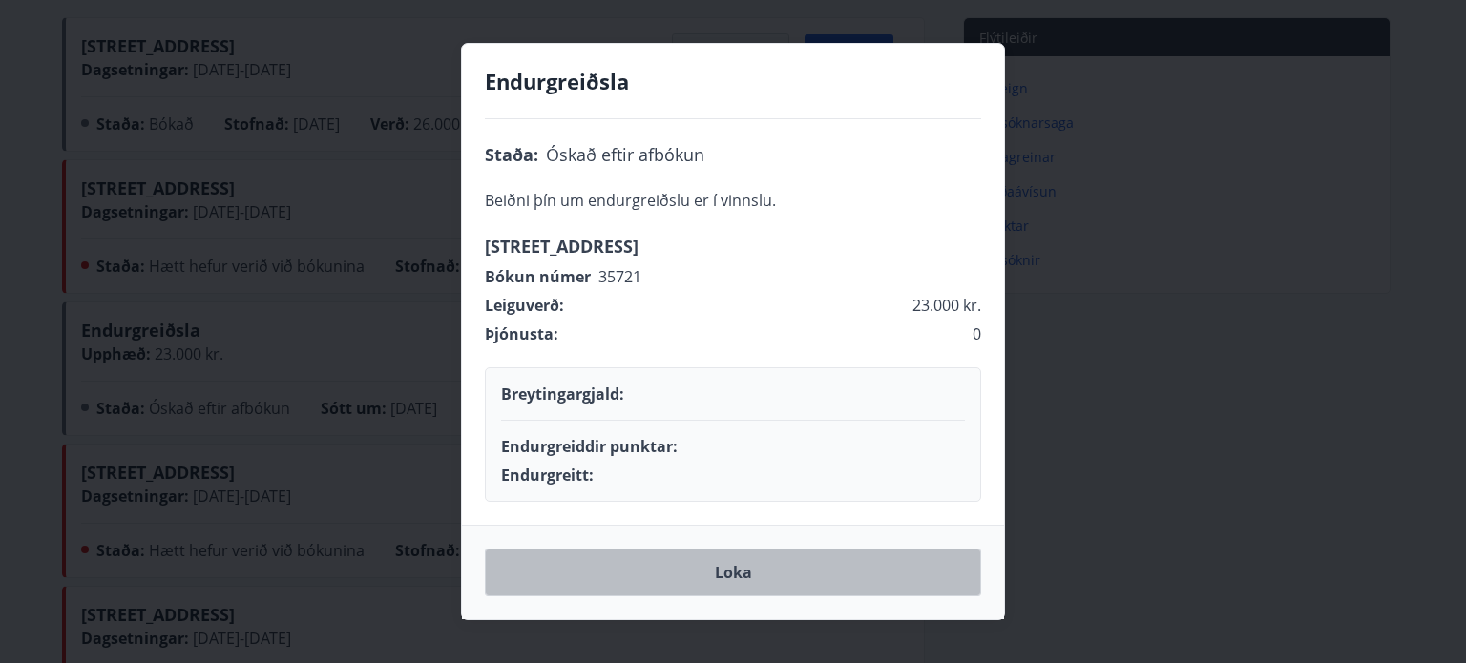
click at [742, 581] on button "Loka" at bounding box center [733, 573] width 496 height 48
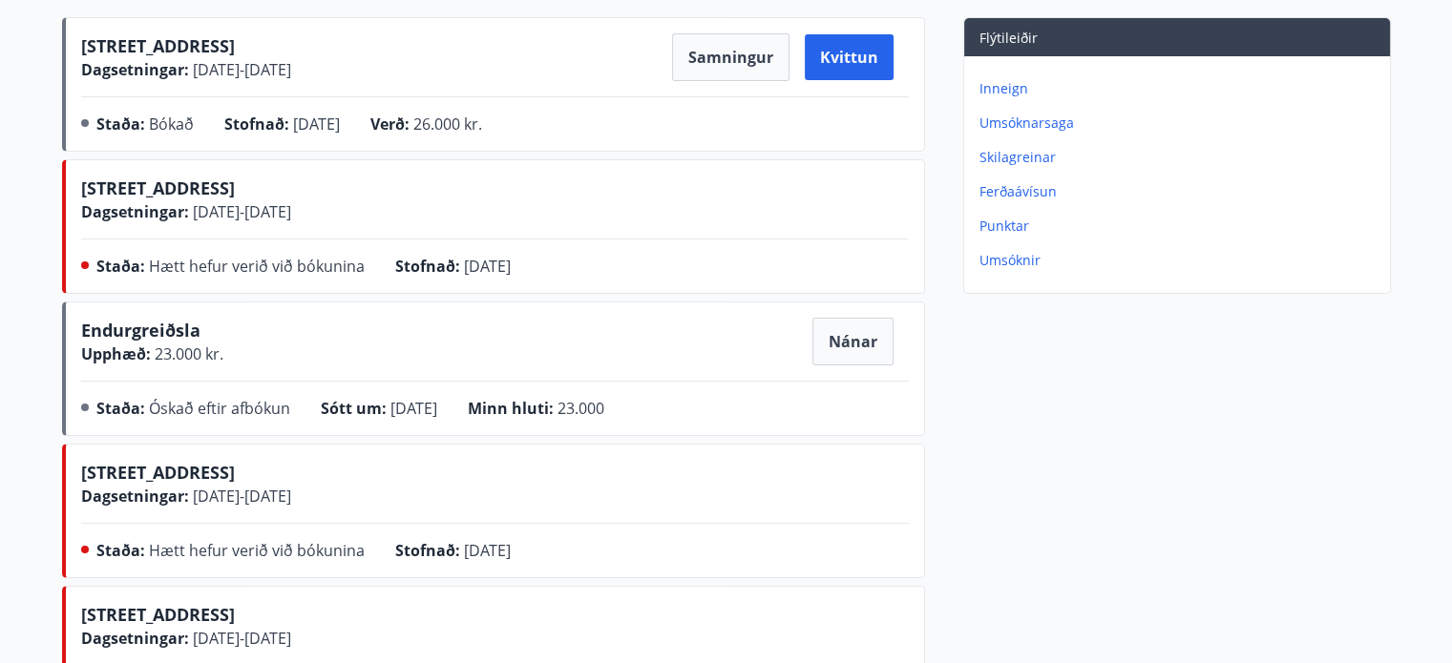
scroll to position [0, 0]
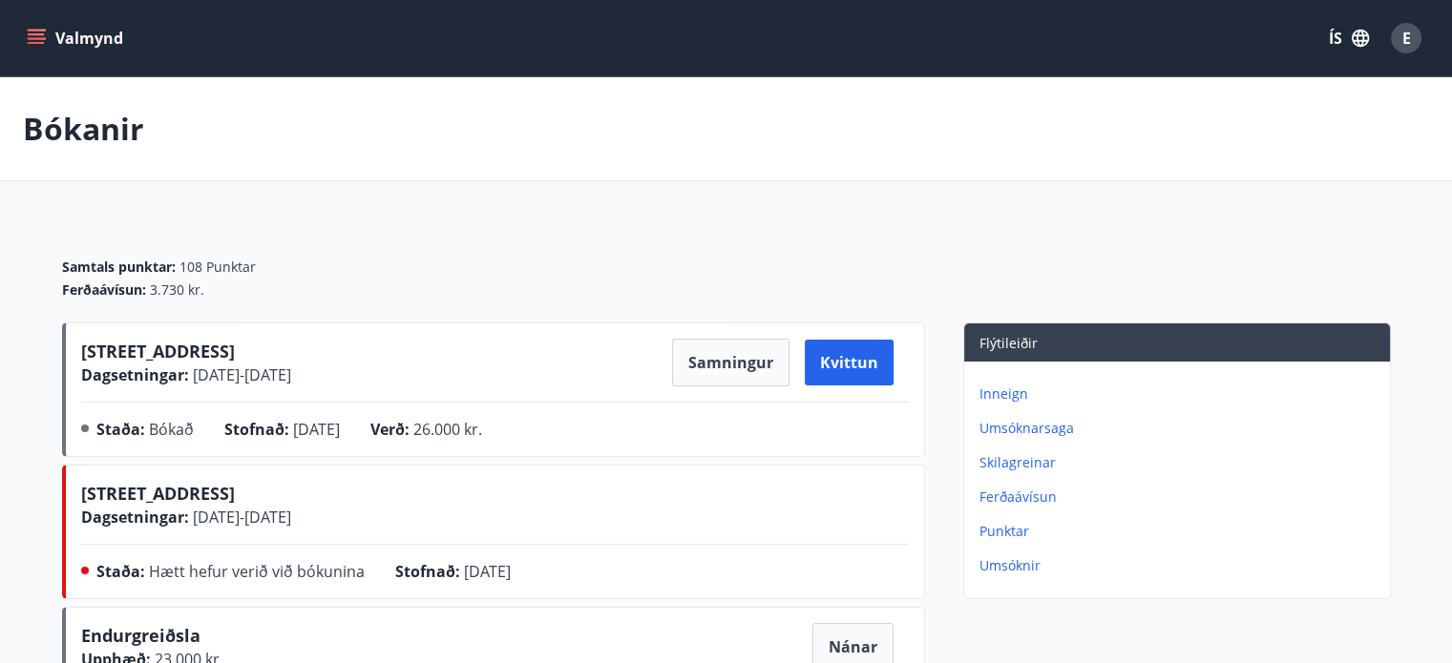
click at [542, 148] on div "Bókanir" at bounding box center [726, 129] width 1452 height 104
